Goal: Information Seeking & Learning: Learn about a topic

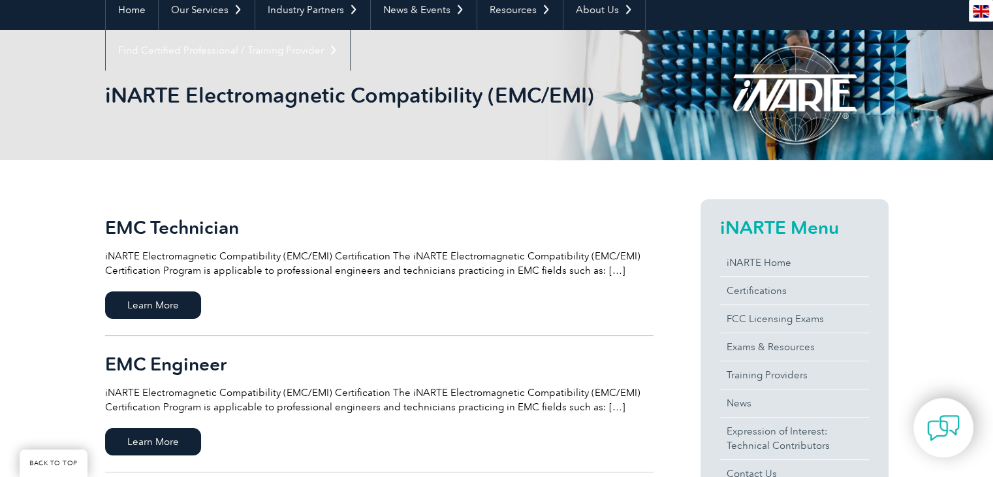
scroll to position [261, 0]
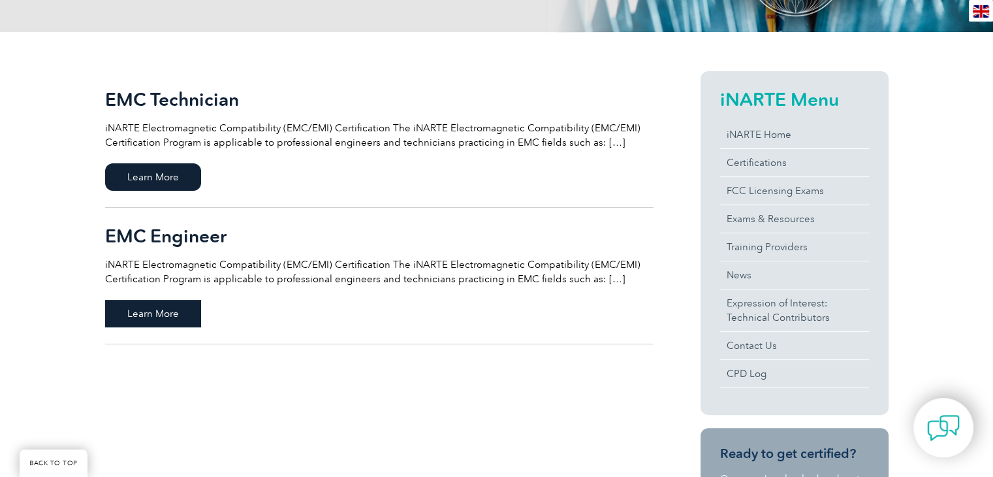
click at [137, 315] on span "Learn More" at bounding box center [153, 313] width 96 height 27
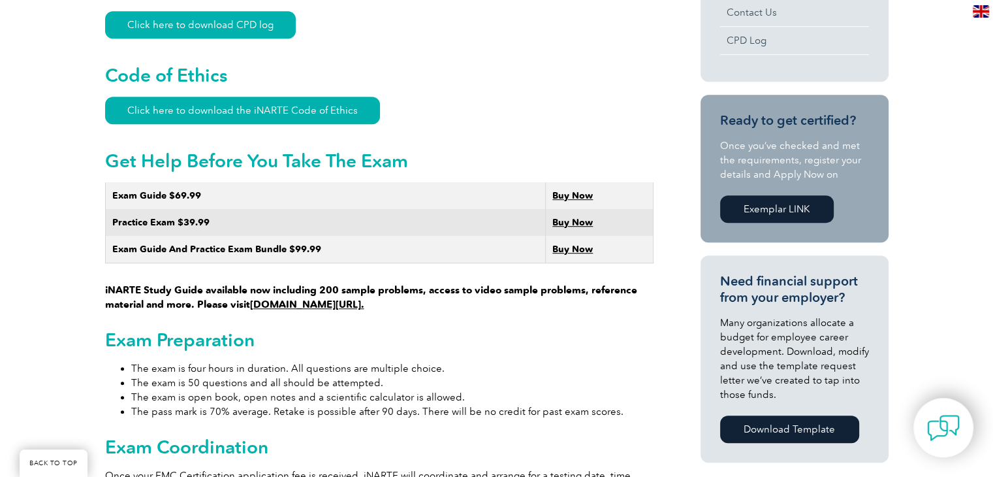
scroll to position [718, 0]
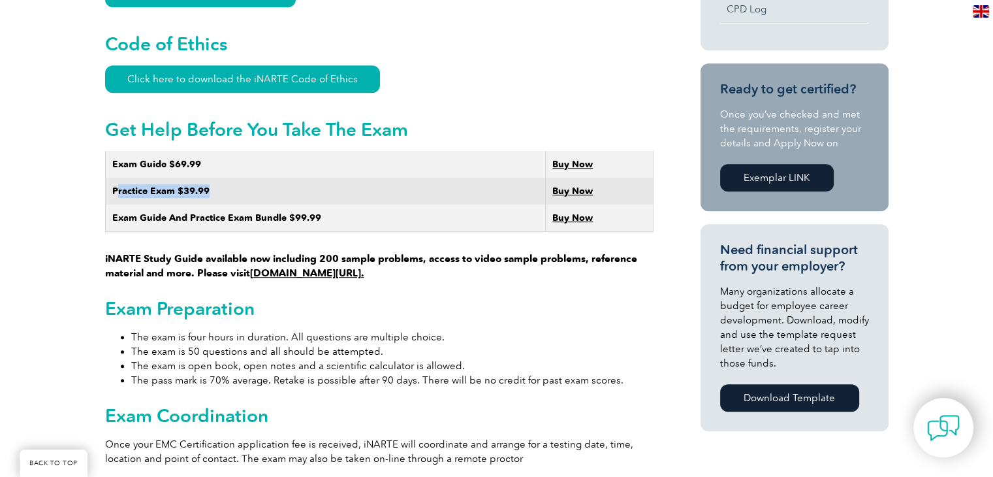
drag, startPoint x: 116, startPoint y: 177, endPoint x: 306, endPoint y: 182, distance: 190.1
click at [306, 182] on td "Practice Exam $39.99" at bounding box center [325, 191] width 441 height 27
click at [531, 298] on h2 "Exam Preparation" at bounding box center [379, 308] width 549 height 21
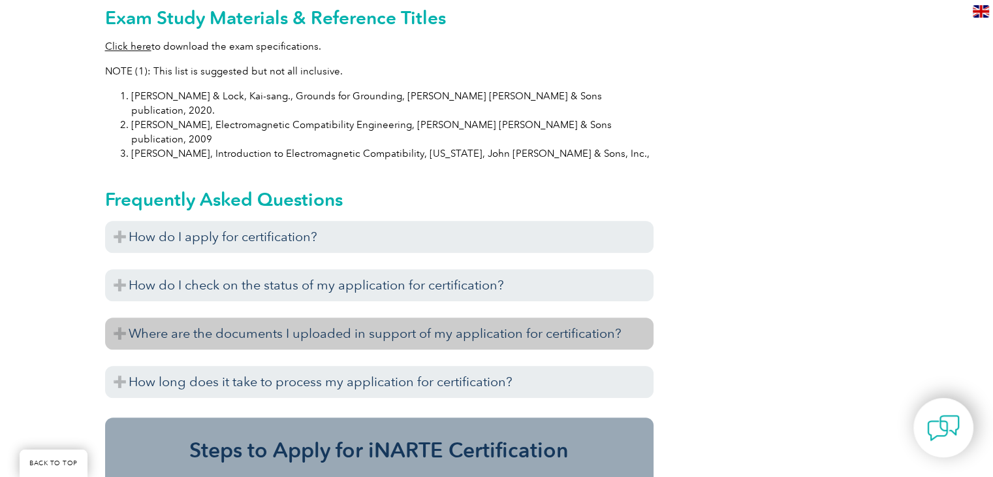
scroll to position [1437, 0]
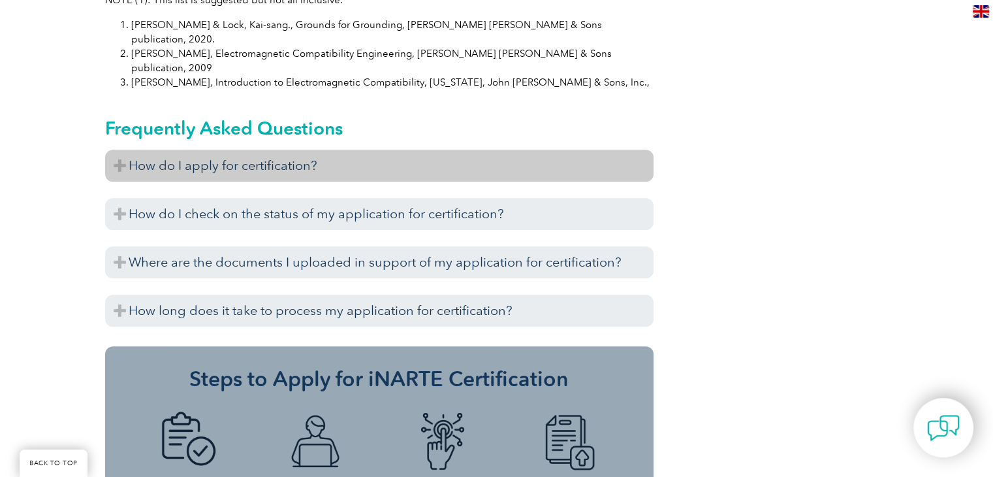
click at [177, 150] on h3 "How do I apply for certification?" at bounding box center [379, 166] width 549 height 32
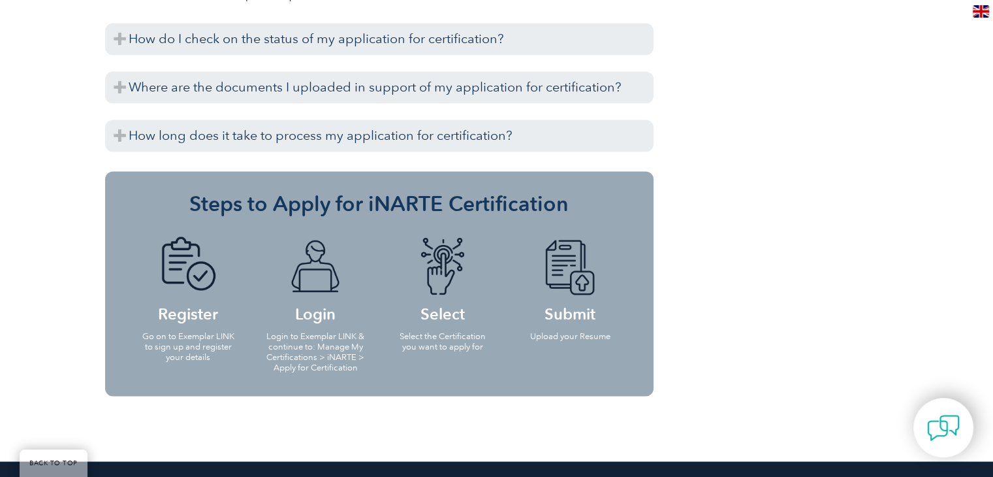
scroll to position [2155, 0]
